Goal: Task Accomplishment & Management: Use online tool/utility

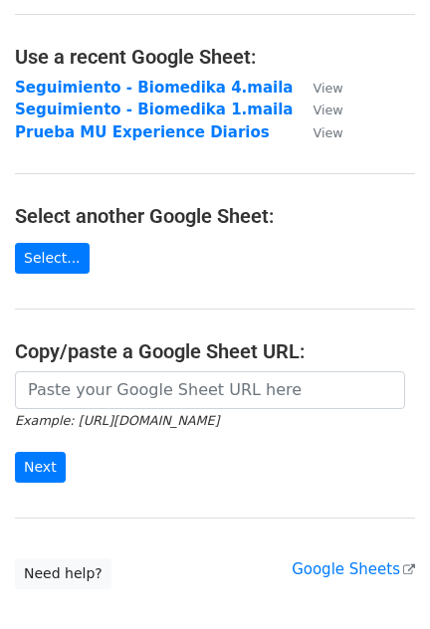
scroll to position [123, 0]
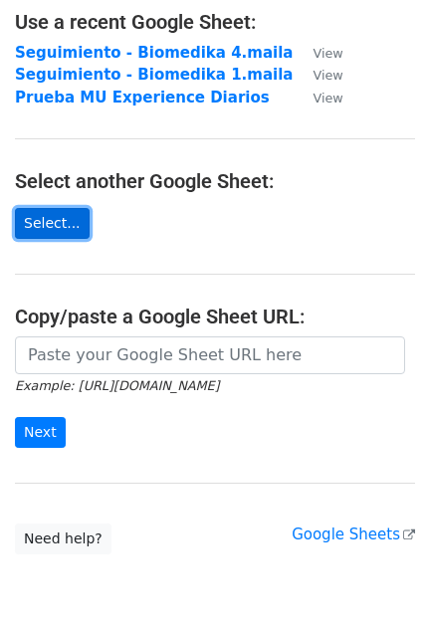
click at [51, 229] on link "Select..." at bounding box center [52, 223] width 75 height 31
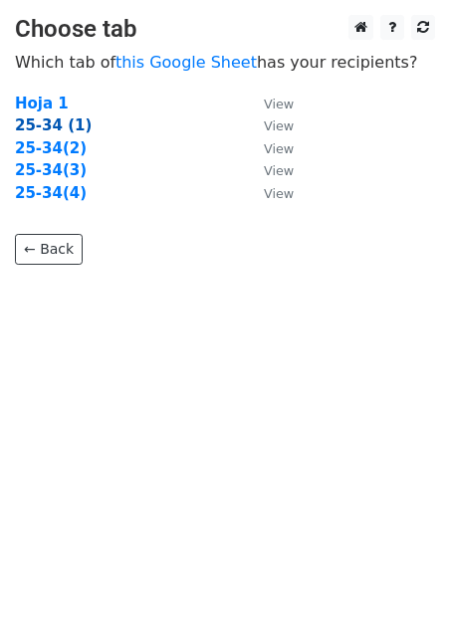
click at [58, 124] on strong "25-34 (1)" at bounding box center [53, 125] width 77 height 18
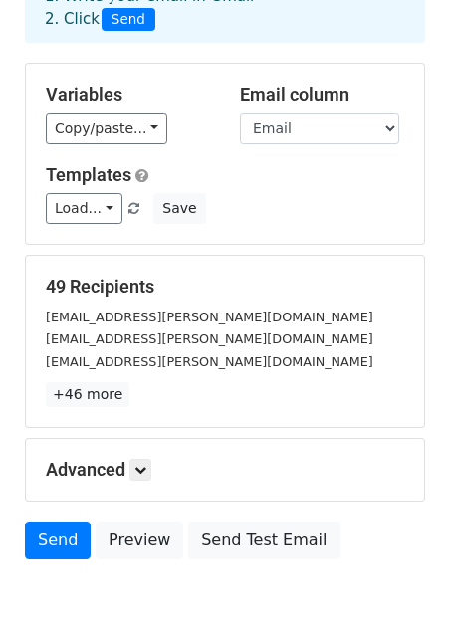
scroll to position [220, 0]
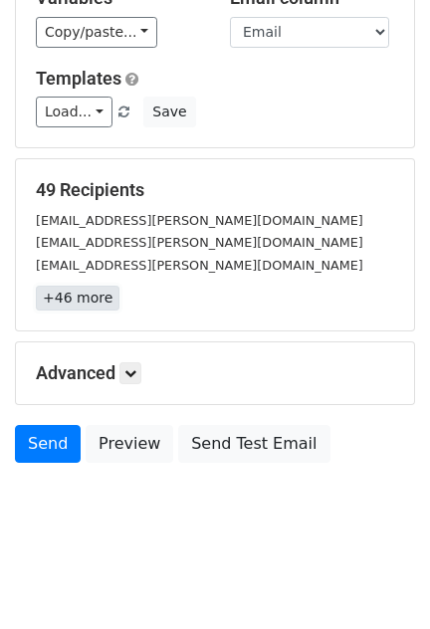
click at [75, 291] on link "+46 more" at bounding box center [78, 298] width 84 height 25
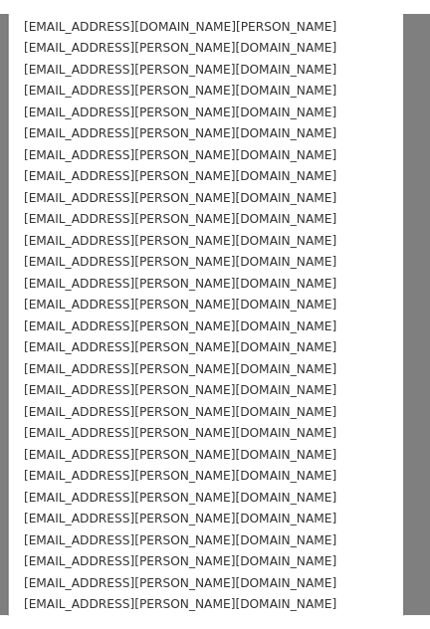
scroll to position [0, 0]
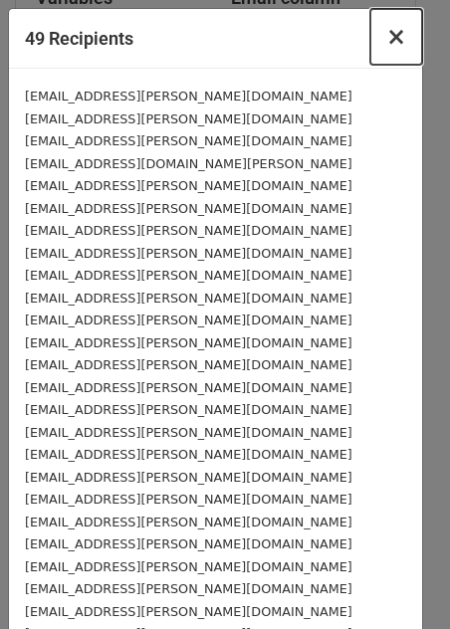
click at [386, 42] on span "×" at bounding box center [396, 37] width 20 height 28
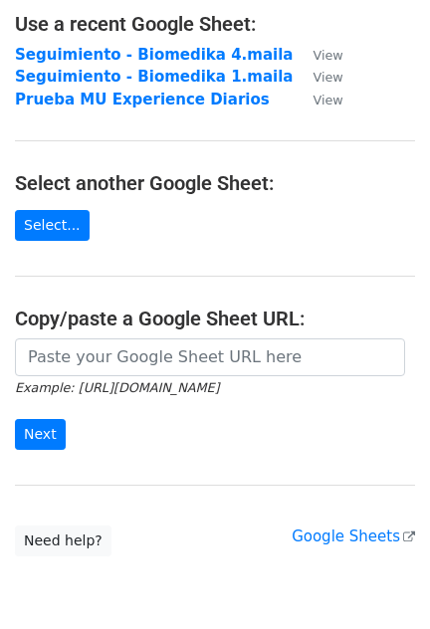
scroll to position [123, 0]
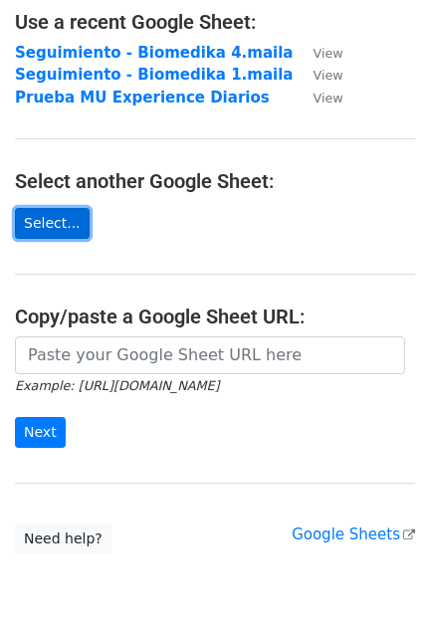
click at [39, 226] on link "Select..." at bounding box center [52, 223] width 75 height 31
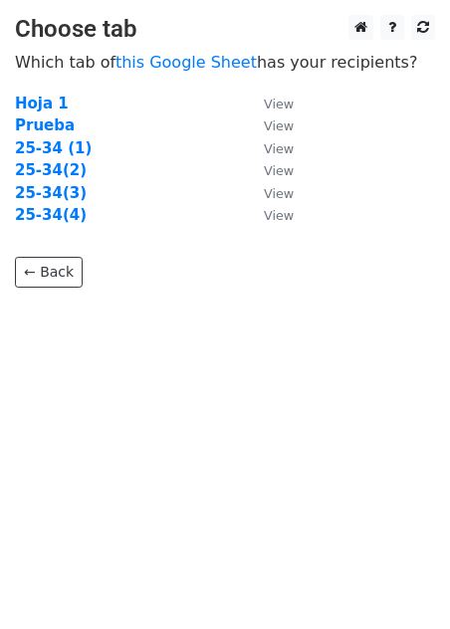
click at [65, 117] on td "Prueba" at bounding box center [129, 125] width 229 height 23
click at [50, 120] on strong "Prueba" at bounding box center [45, 125] width 60 height 18
click at [49, 126] on strong "Prueba" at bounding box center [45, 125] width 60 height 18
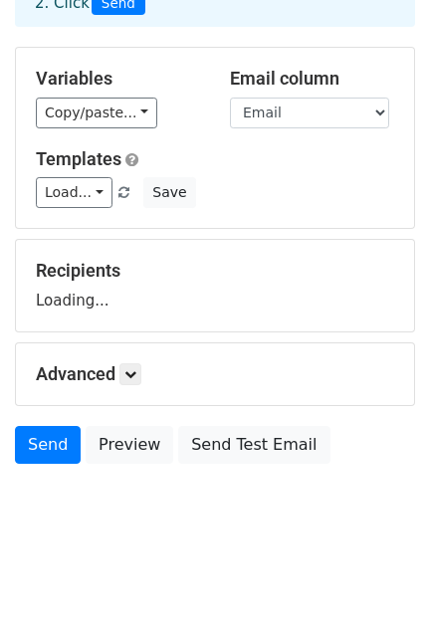
scroll to position [140, 0]
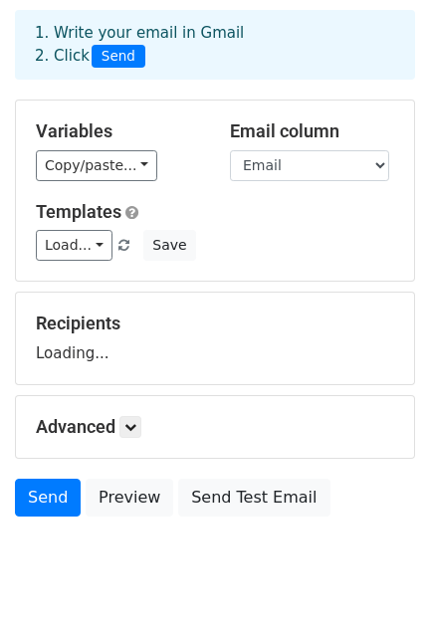
scroll to position [140, 0]
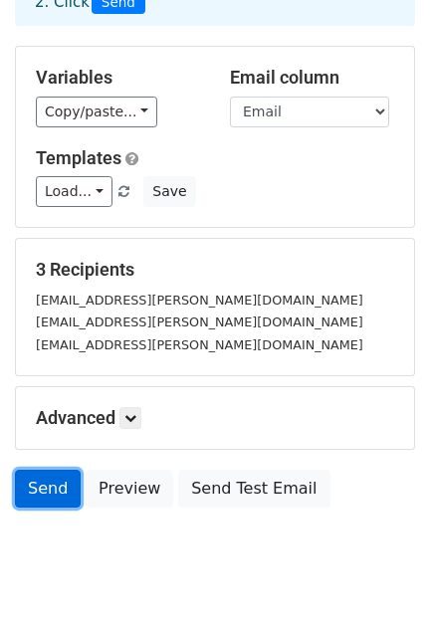
click at [40, 474] on link "Send" at bounding box center [48, 489] width 66 height 38
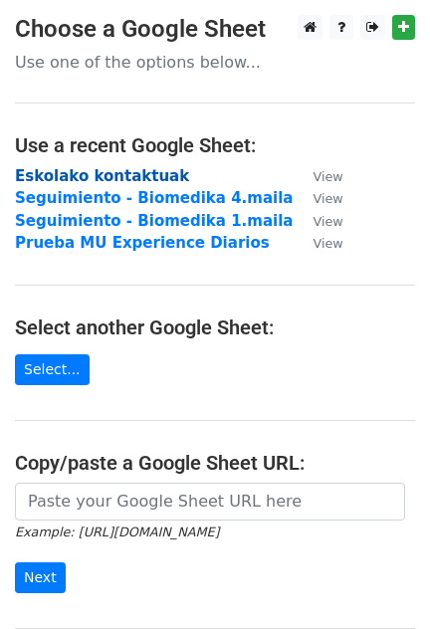
click at [144, 174] on strong "Eskolako kontaktuak" at bounding box center [102, 176] width 174 height 18
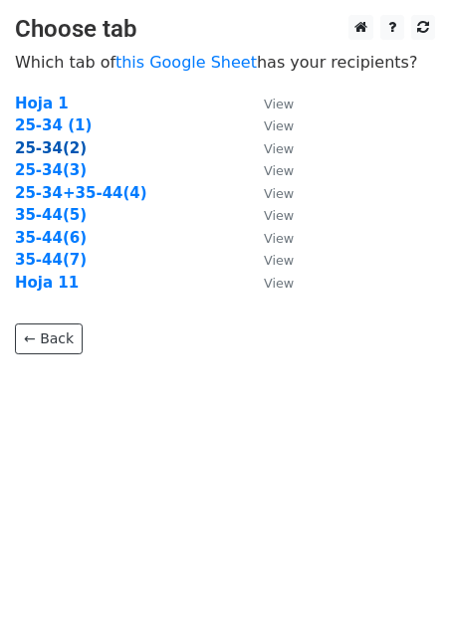
click at [47, 150] on strong "25-34(2)" at bounding box center [51, 148] width 72 height 18
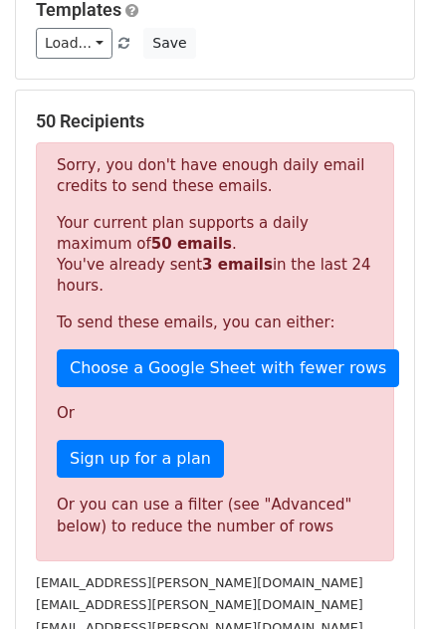
scroll to position [248, 0]
